Goal: Transaction & Acquisition: Purchase product/service

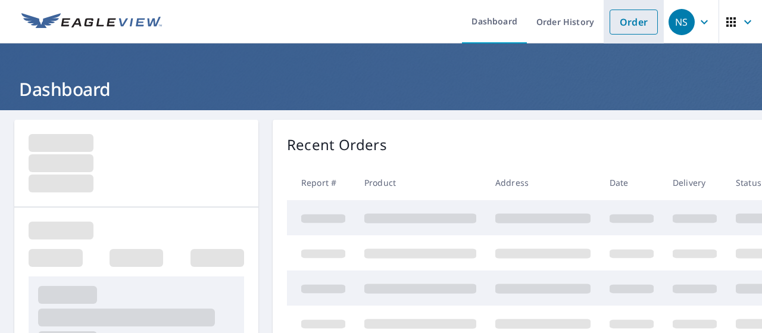
click at [628, 18] on link "Order" at bounding box center [633, 22] width 48 height 25
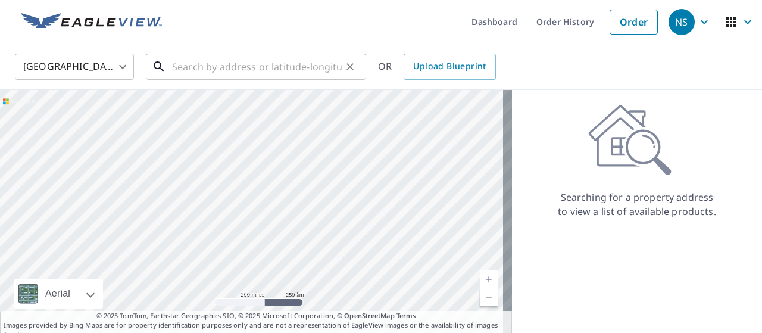
click at [302, 59] on input "text" at bounding box center [257, 66] width 170 height 33
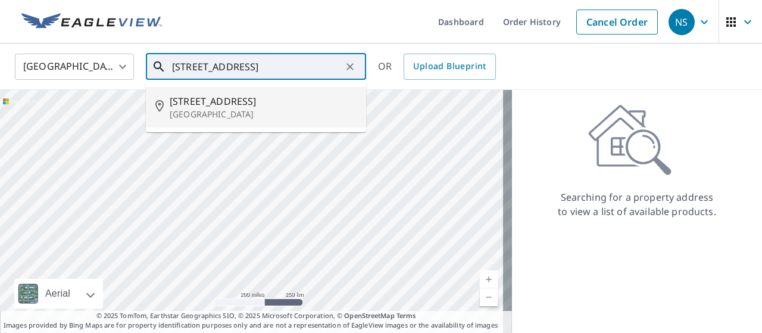
click at [271, 104] on span "[STREET_ADDRESS]" at bounding box center [263, 101] width 187 height 14
type input "[STREET_ADDRESS]"
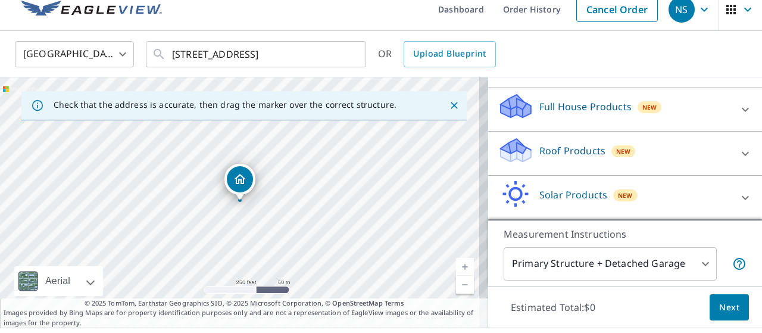
scroll to position [128, 0]
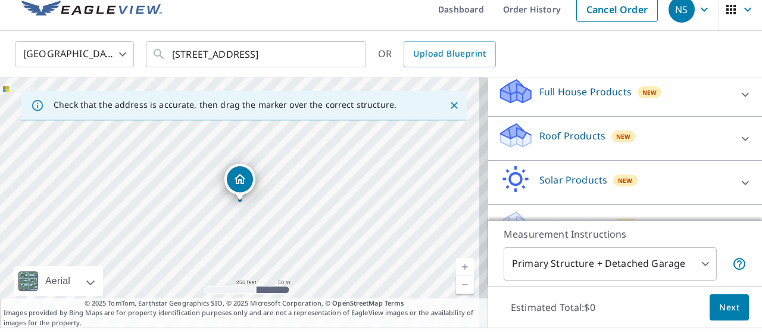
click at [616, 132] on span "New" at bounding box center [623, 136] width 15 height 10
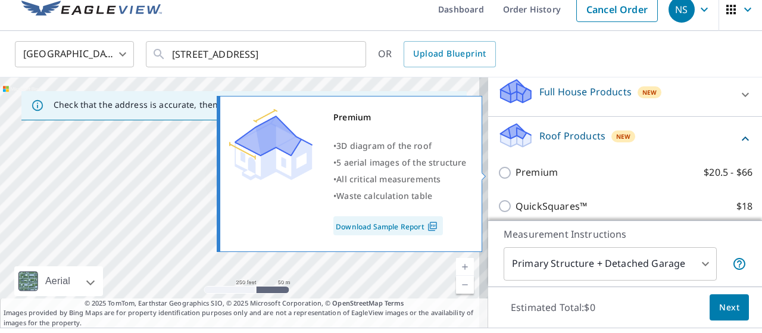
click at [537, 174] on p "Premium" at bounding box center [536, 172] width 42 height 15
click at [515, 174] on input "Premium $20.5 - $66" at bounding box center [506, 172] width 18 height 14
checkbox input "true"
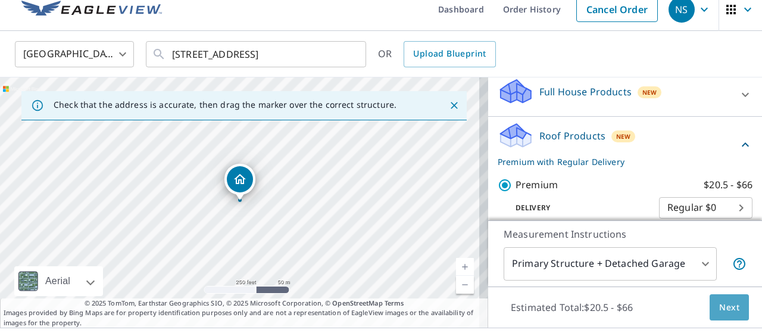
click at [709, 295] on button "Next" at bounding box center [728, 307] width 39 height 27
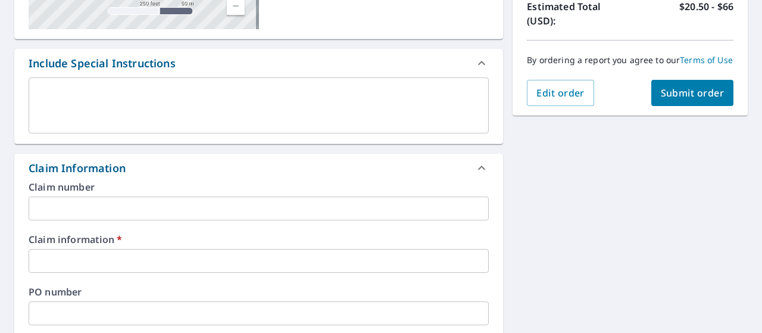
scroll to position [287, 0]
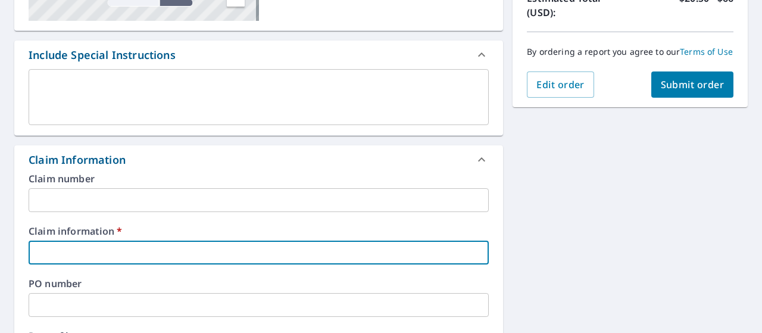
click at [139, 240] on input "text" at bounding box center [259, 252] width 460 height 24
type input "374388"
checkbox input "true"
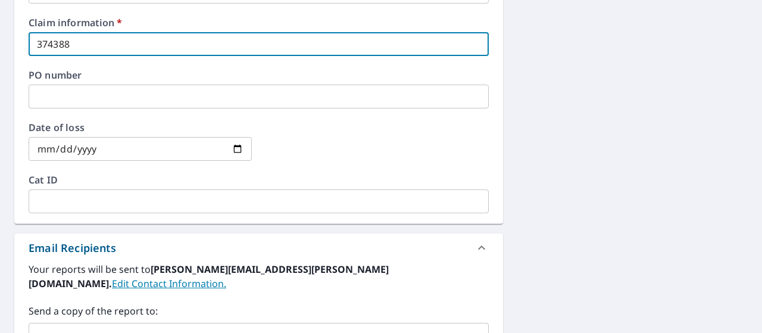
scroll to position [577, 0]
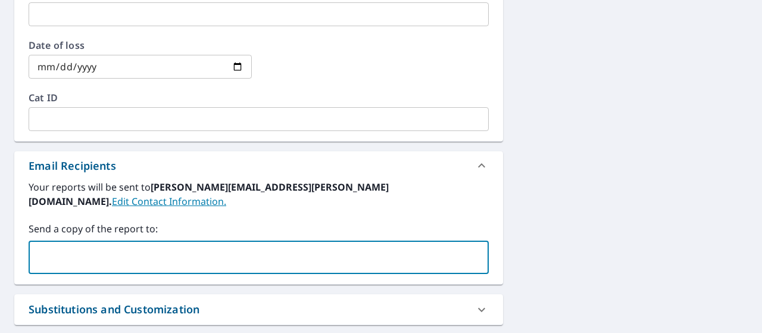
click at [114, 246] on input "text" at bounding box center [249, 257] width 431 height 23
type input "[PERSON_NAME][EMAIL_ADDRESS][DOMAIN_NAME]"
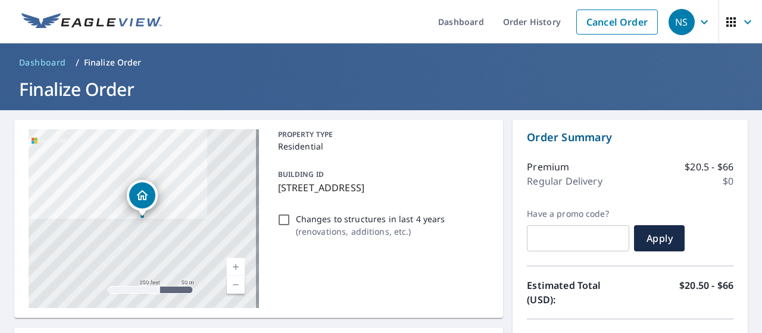
scroll to position [84, 0]
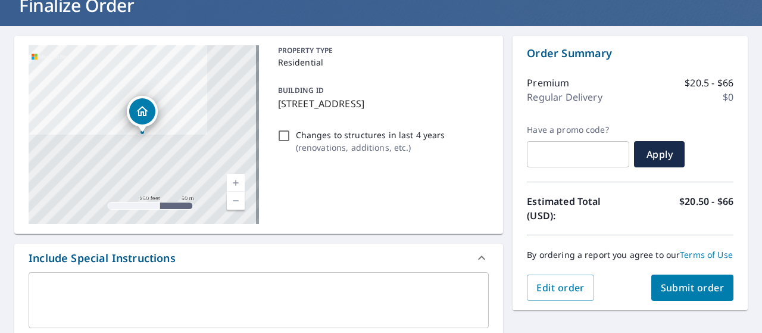
click at [671, 292] on span "Submit order" at bounding box center [692, 287] width 64 height 13
checkbox input "true"
